Goal: Transaction & Acquisition: Purchase product/service

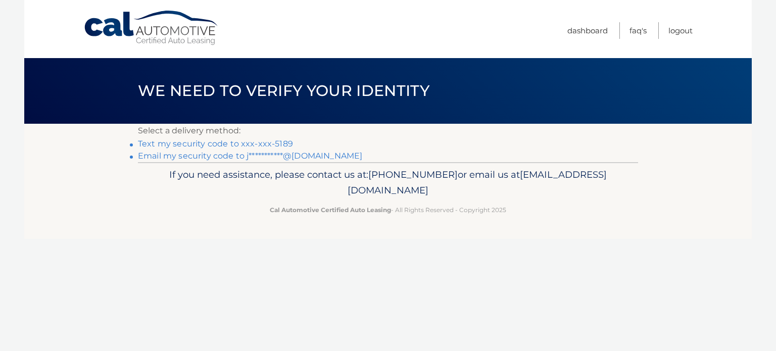
click at [184, 142] on link "Text my security code to xxx-xxx-5189" at bounding box center [215, 144] width 155 height 10
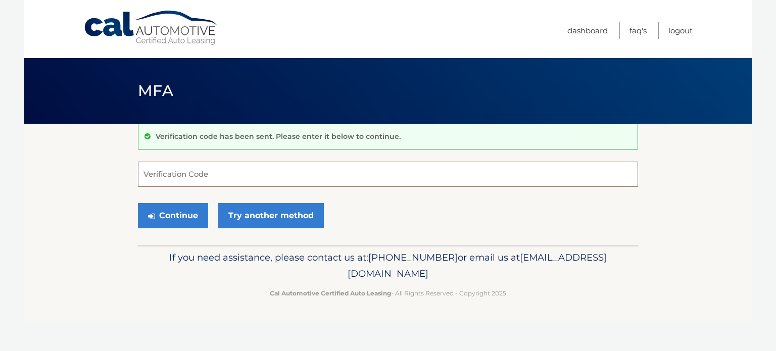
click at [202, 170] on input "Verification Code" at bounding box center [388, 174] width 500 height 25
type input "840843"
click at [138, 203] on button "Continue" at bounding box center [173, 215] width 70 height 25
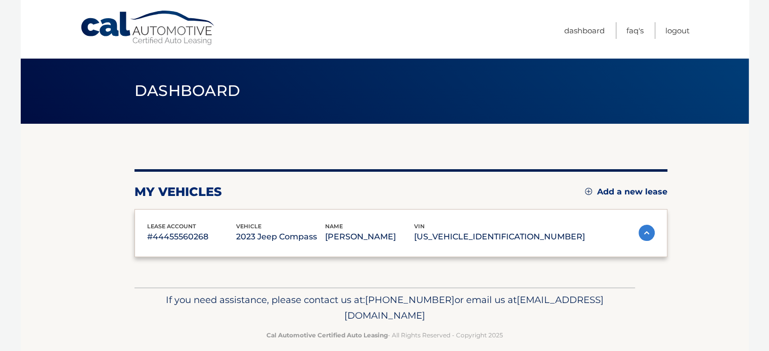
click at [182, 211] on div "lease account #44455560268 vehicle 2023 Jeep Compass name ALISSA SHAW vin 3C4NJ…" at bounding box center [400, 233] width 533 height 49
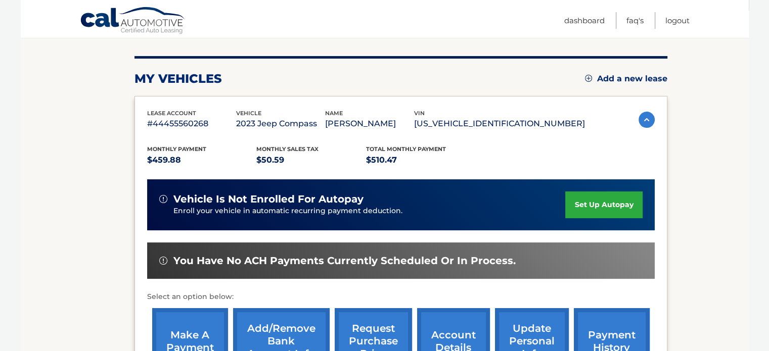
scroll to position [202, 0]
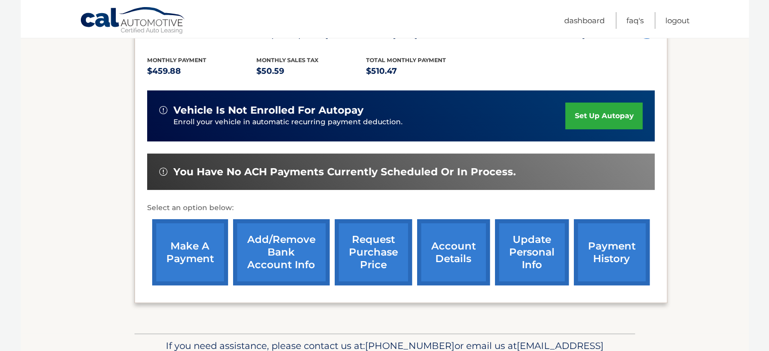
click at [188, 246] on link "make a payment" at bounding box center [190, 252] width 76 height 66
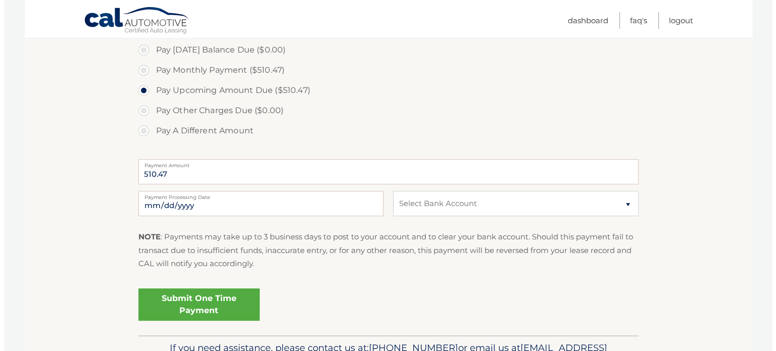
scroll to position [354, 0]
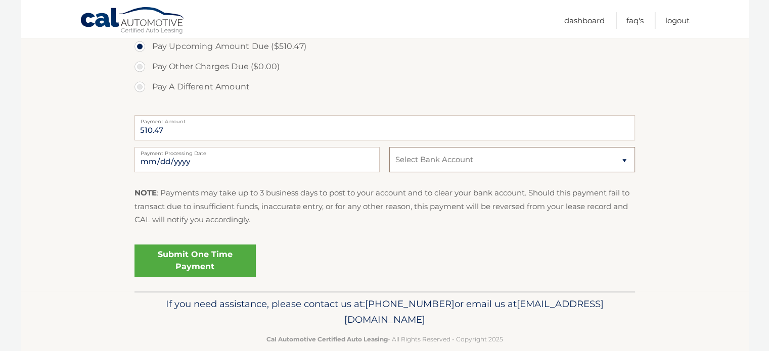
drag, startPoint x: 433, startPoint y: 156, endPoint x: 428, endPoint y: 161, distance: 6.8
click at [433, 156] on select "Select Bank Account Checking PHILA POLICE &amp; FIRE FED CU *****2701 Checking …" at bounding box center [511, 159] width 245 height 25
select select "NjNkY2YwMTAtZTYxYS00MGI0LWIyYWQtMzRjZWI2ZDBlMDMz"
click at [389, 147] on select "Select Bank Account Checking PHILA POLICE &amp; FIRE FED CU *****2701 Checking …" at bounding box center [511, 159] width 245 height 25
click at [210, 254] on link "Submit One Time Payment" at bounding box center [194, 261] width 121 height 32
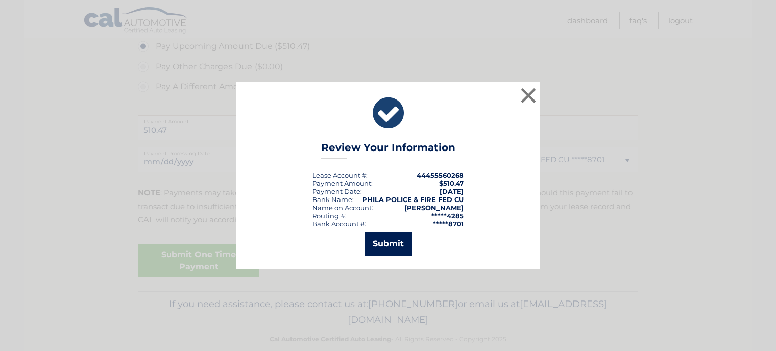
click at [391, 246] on button "Submit" at bounding box center [388, 244] width 47 height 24
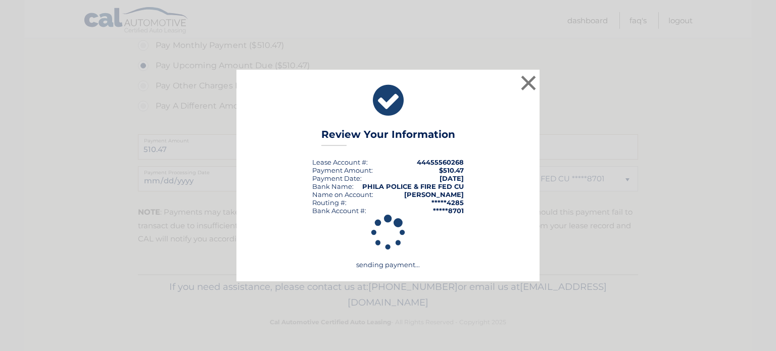
scroll to position [333, 0]
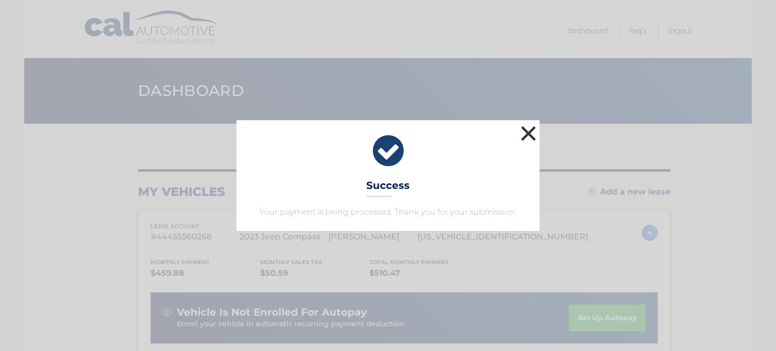
click at [526, 129] on button "×" at bounding box center [528, 133] width 20 height 20
